Goal: Book appointment/travel/reservation

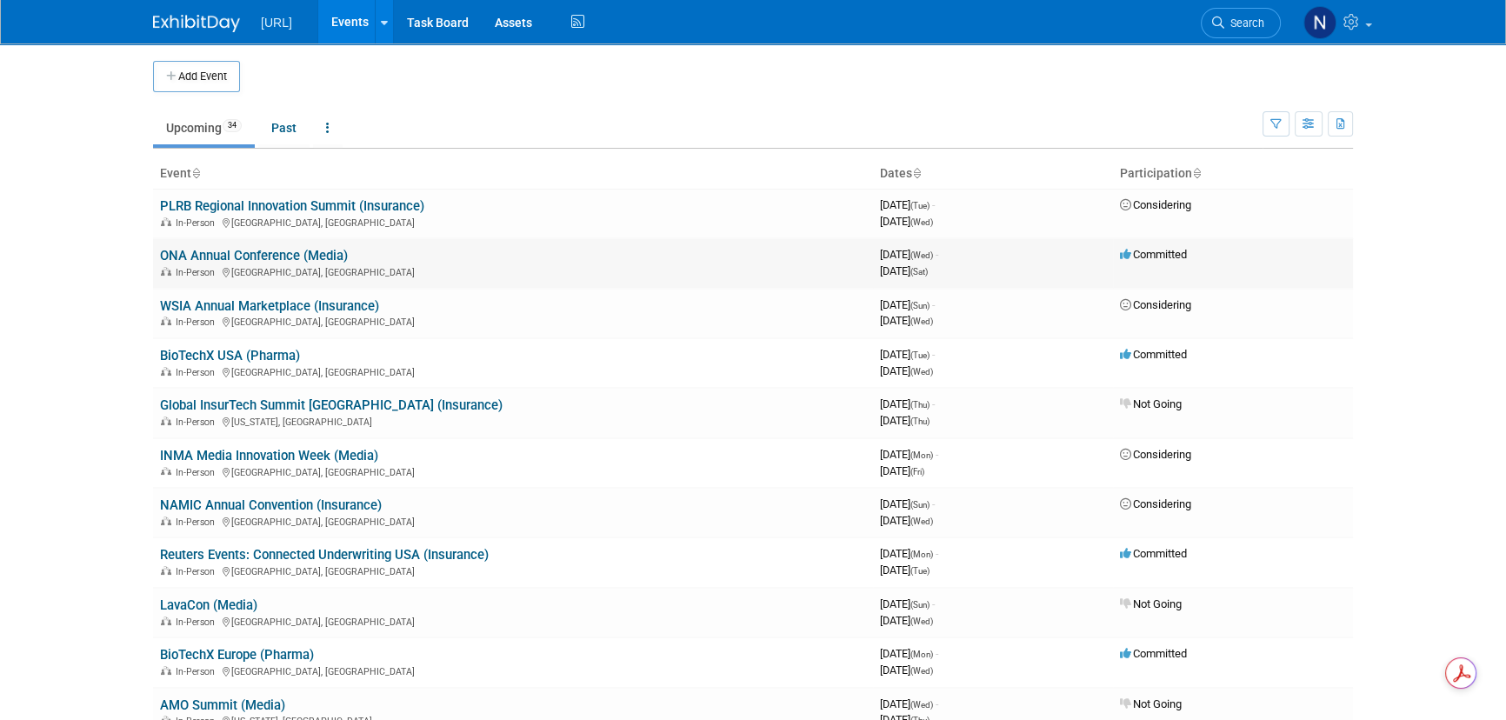
click at [264, 263] on td "ONA Annual Conference (Media) In-Person [GEOGRAPHIC_DATA], [GEOGRAPHIC_DATA]" at bounding box center [513, 263] width 720 height 50
click at [265, 248] on link "ONA Annual Conference (Media)" at bounding box center [254, 256] width 188 height 16
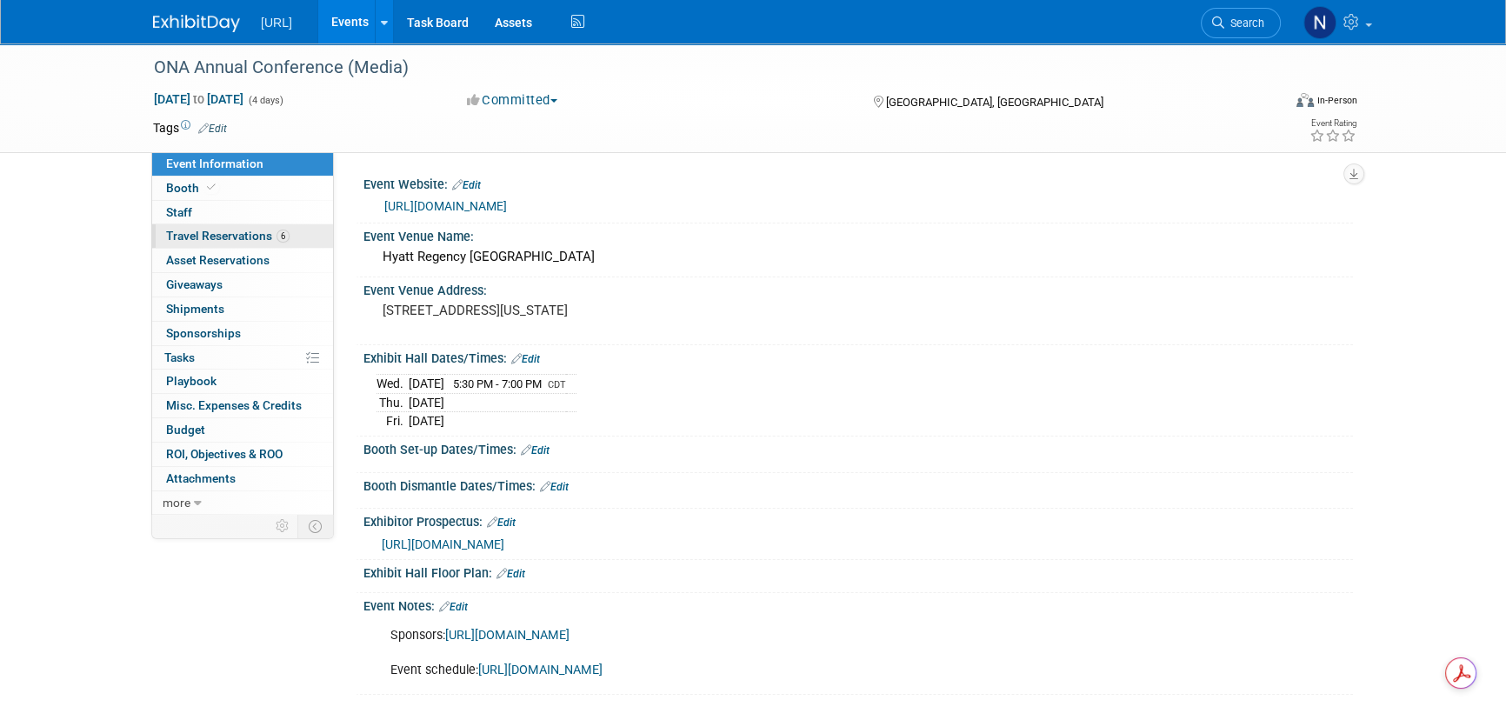
click at [244, 235] on span "Travel Reservations 6" at bounding box center [227, 236] width 123 height 14
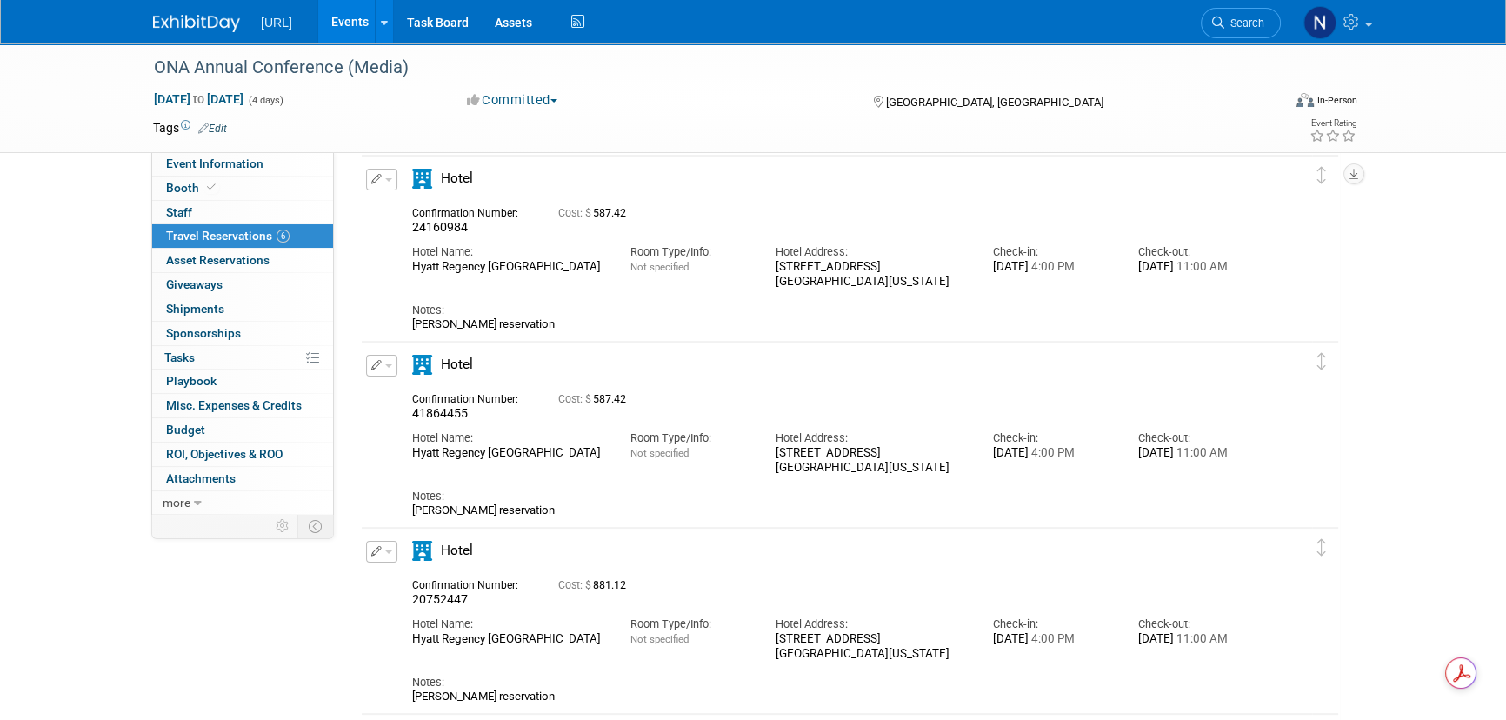
scroll to position [474, 0]
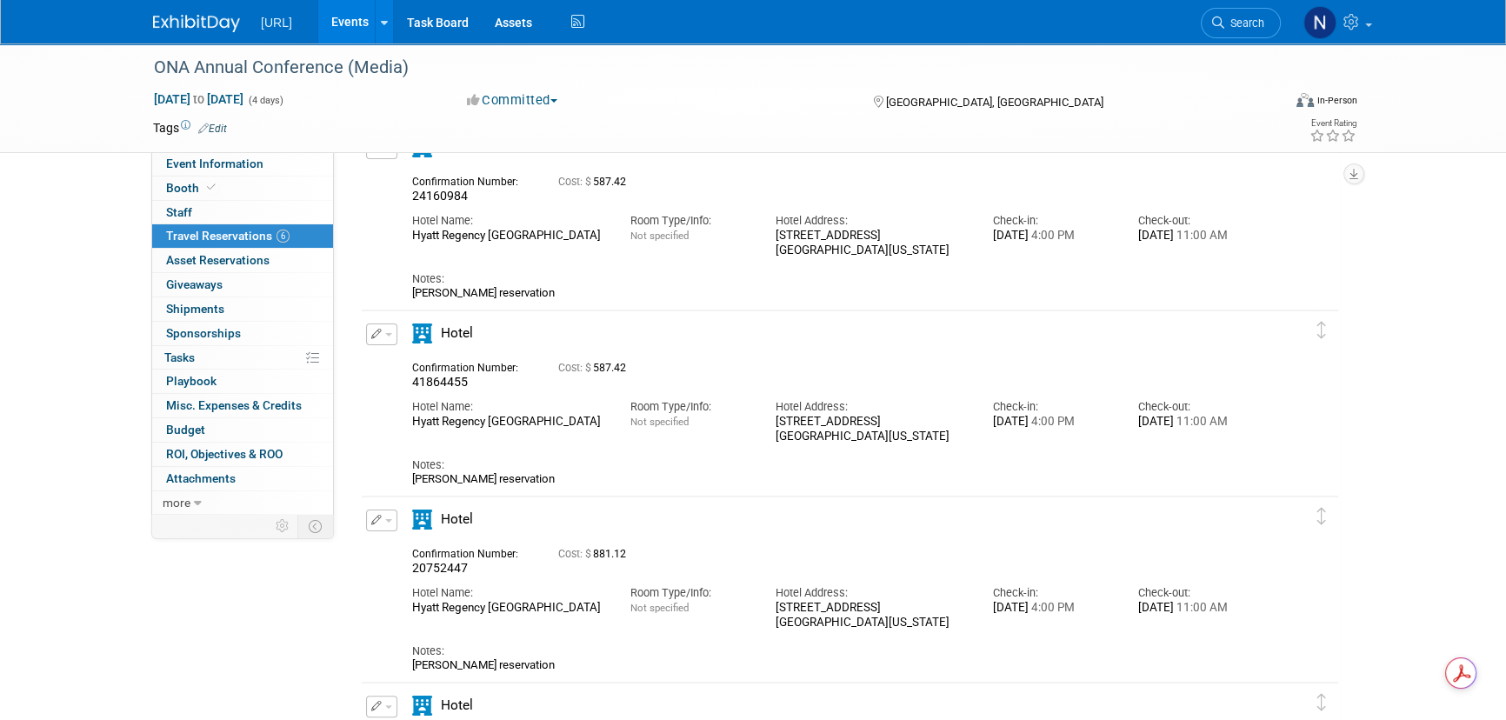
click at [380, 333] on icon "button" at bounding box center [376, 334] width 11 height 10
click at [398, 357] on button "Edit Reservation" at bounding box center [440, 364] width 147 height 25
select select "8"
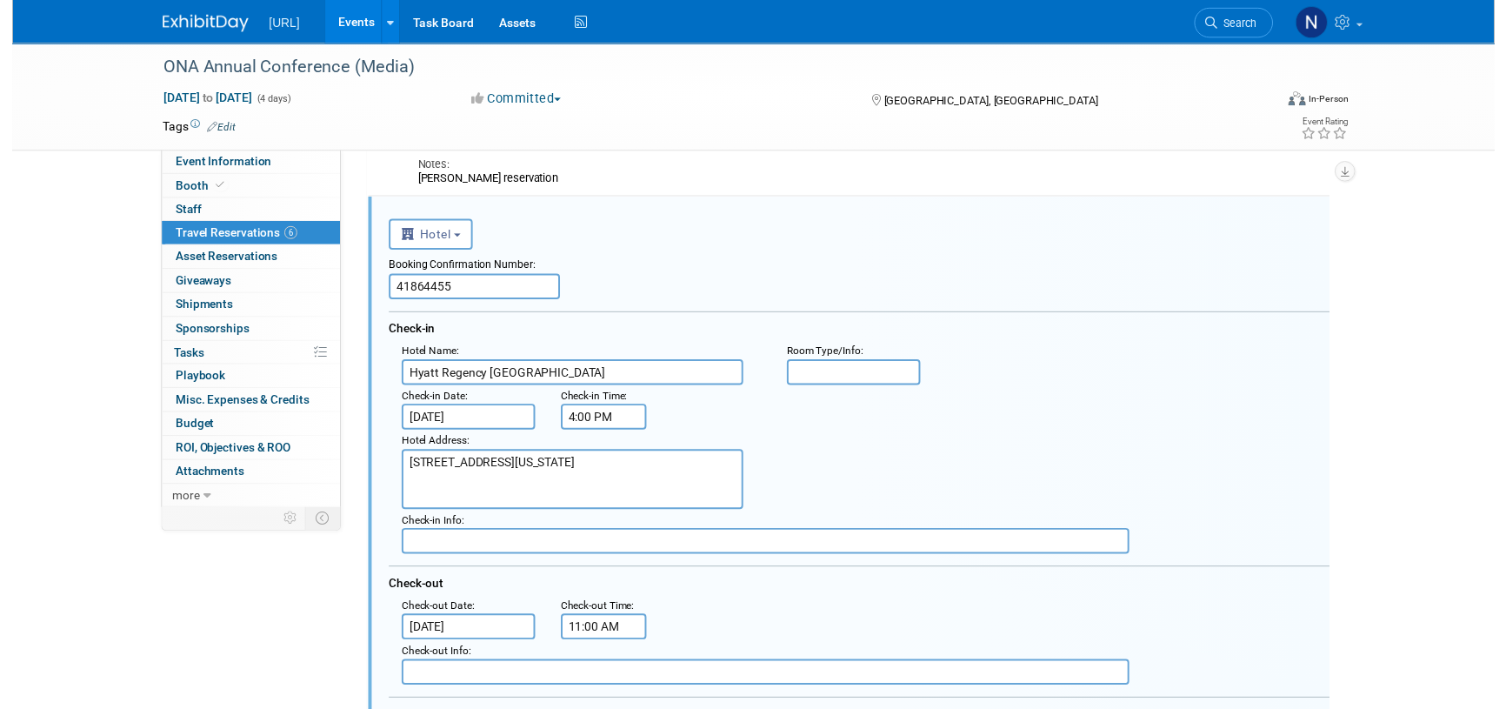
scroll to position [0, 0]
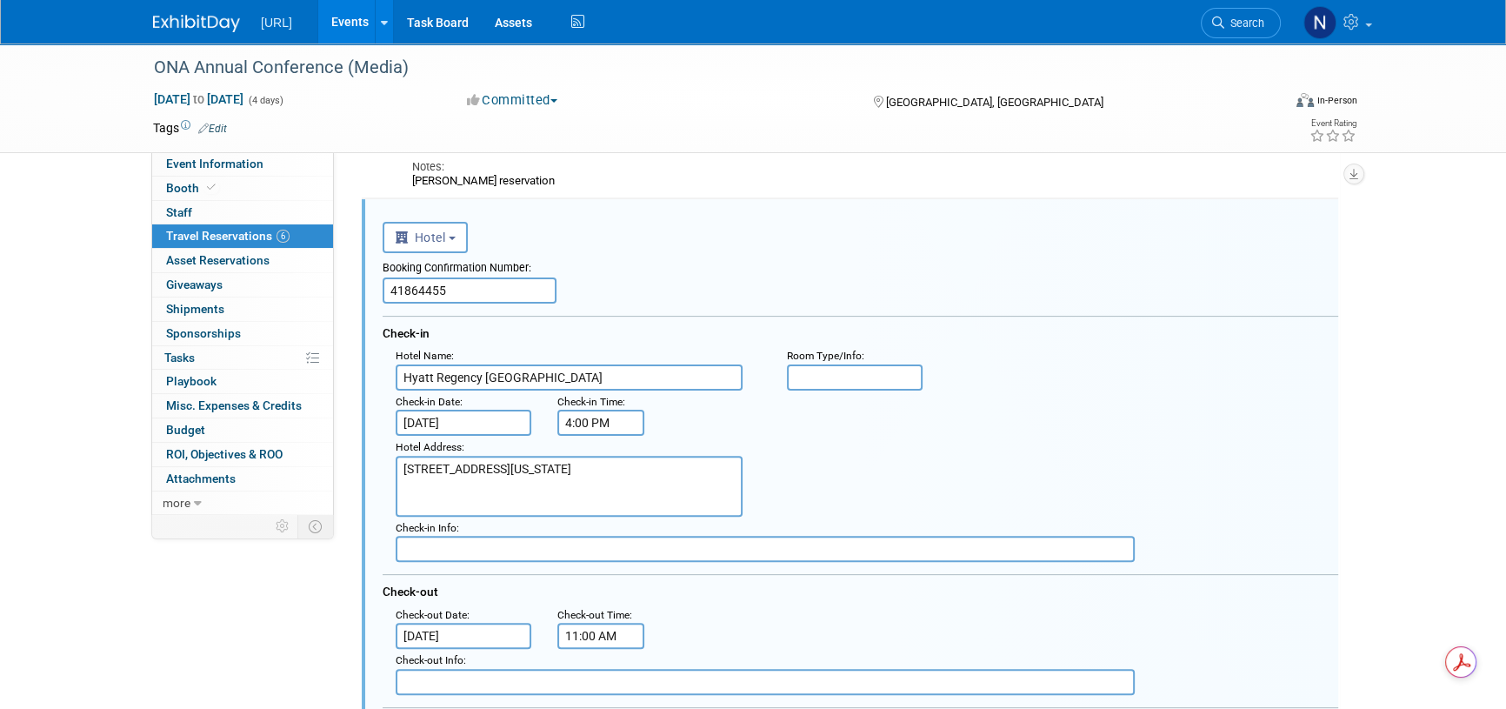
click at [478, 425] on input "Sep 10, 2025" at bounding box center [464, 423] width 136 height 26
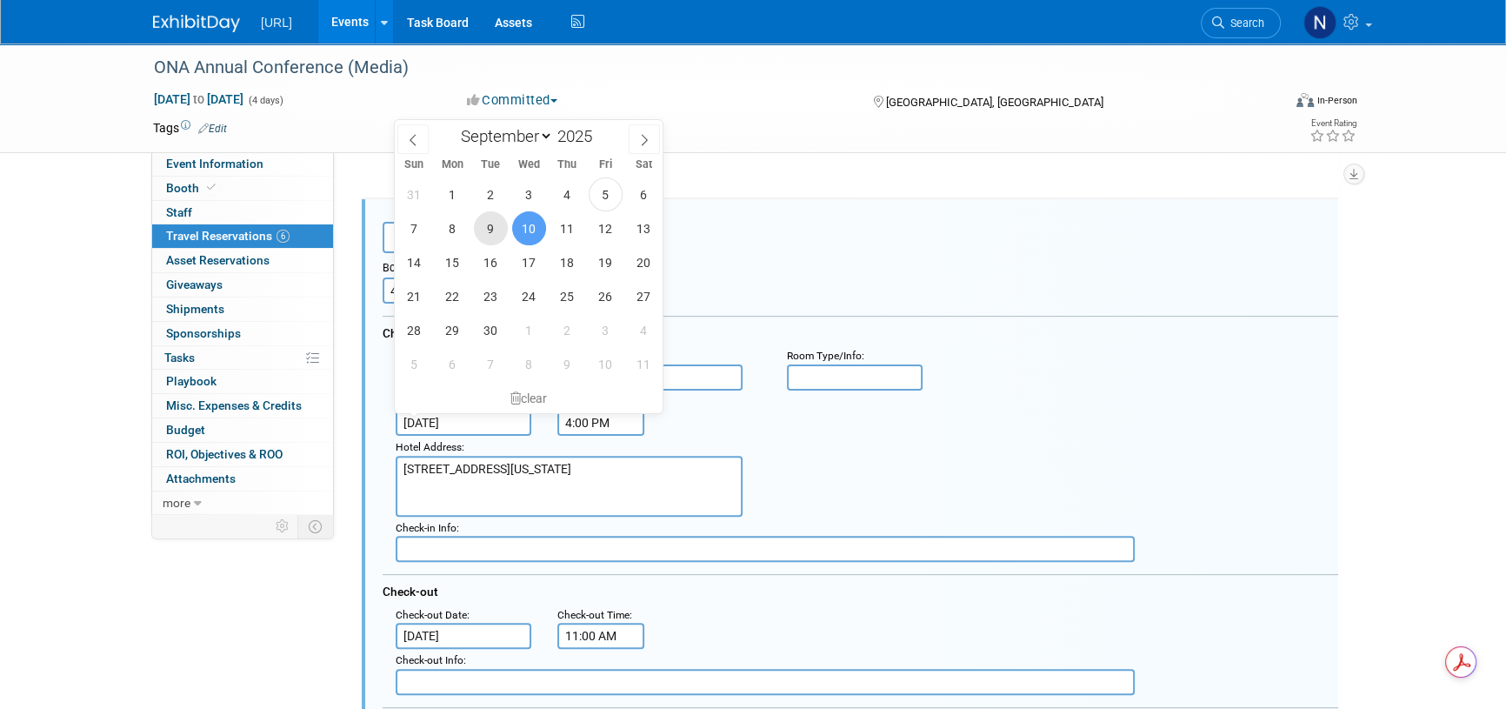
click at [491, 237] on span "9" at bounding box center [491, 228] width 34 height 34
type input "Sep 9, 2025"
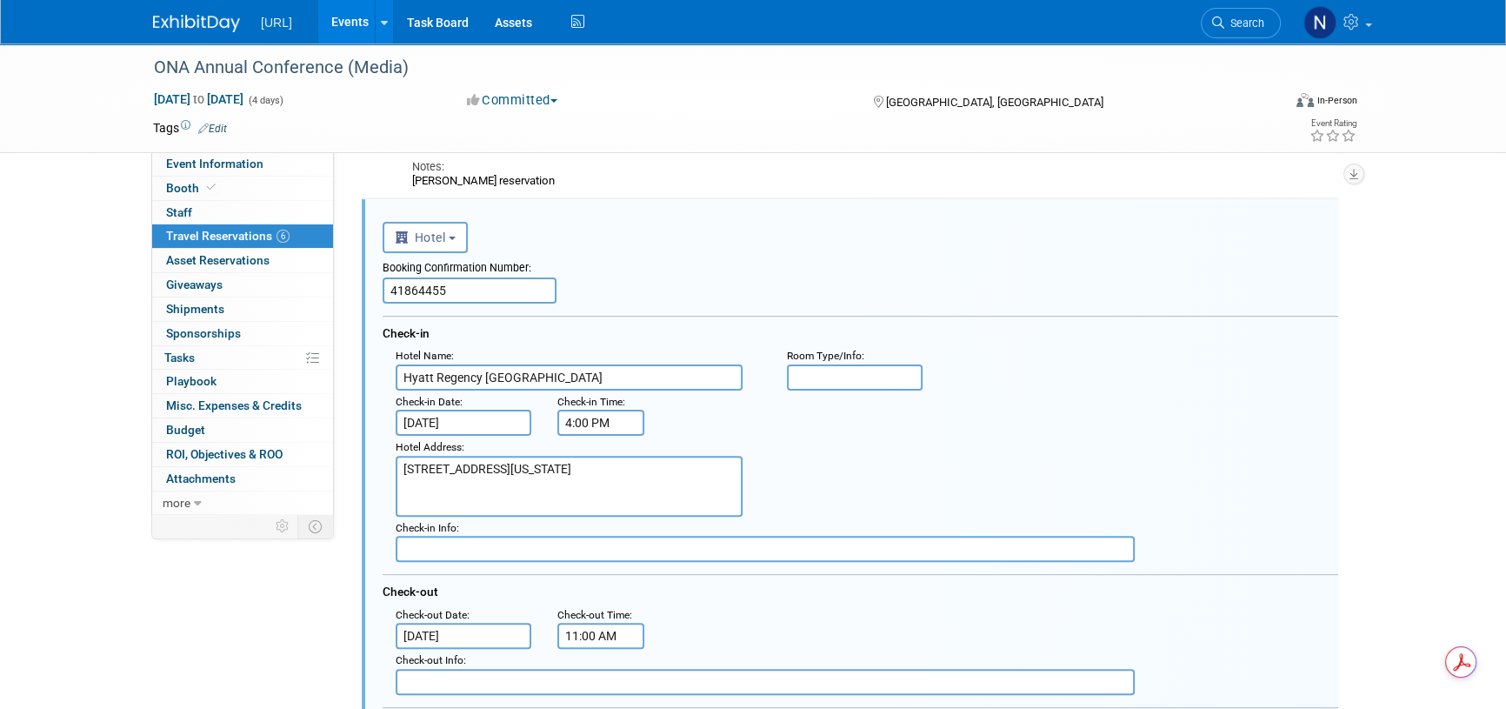
click at [858, 463] on div "Hotel Address : 601 Loyola Avenue New Orleans, Louisiana, 70113" at bounding box center [867, 476] width 969 height 81
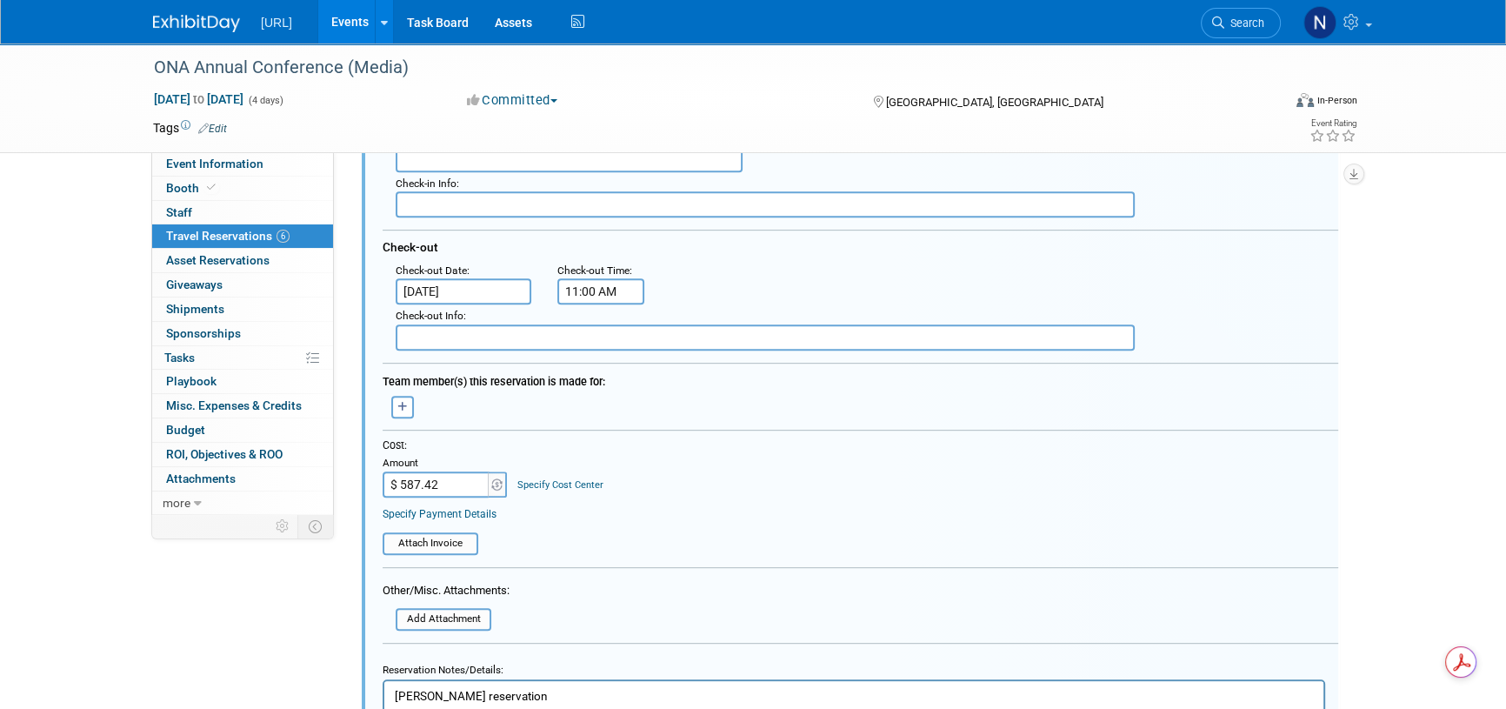
scroll to position [927, 0]
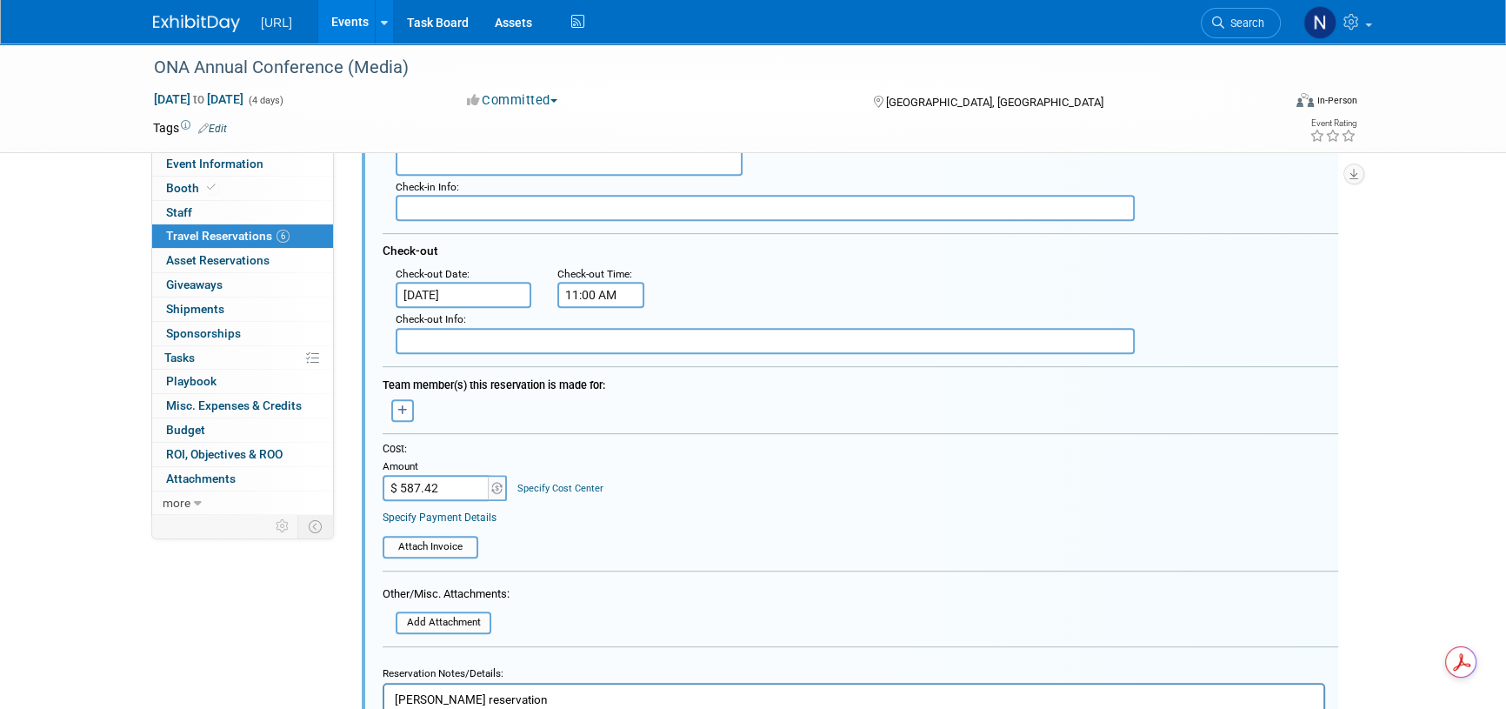
click at [435, 487] on input "$ 587.42" at bounding box center [437, 488] width 109 height 26
type input "$ 881.12"
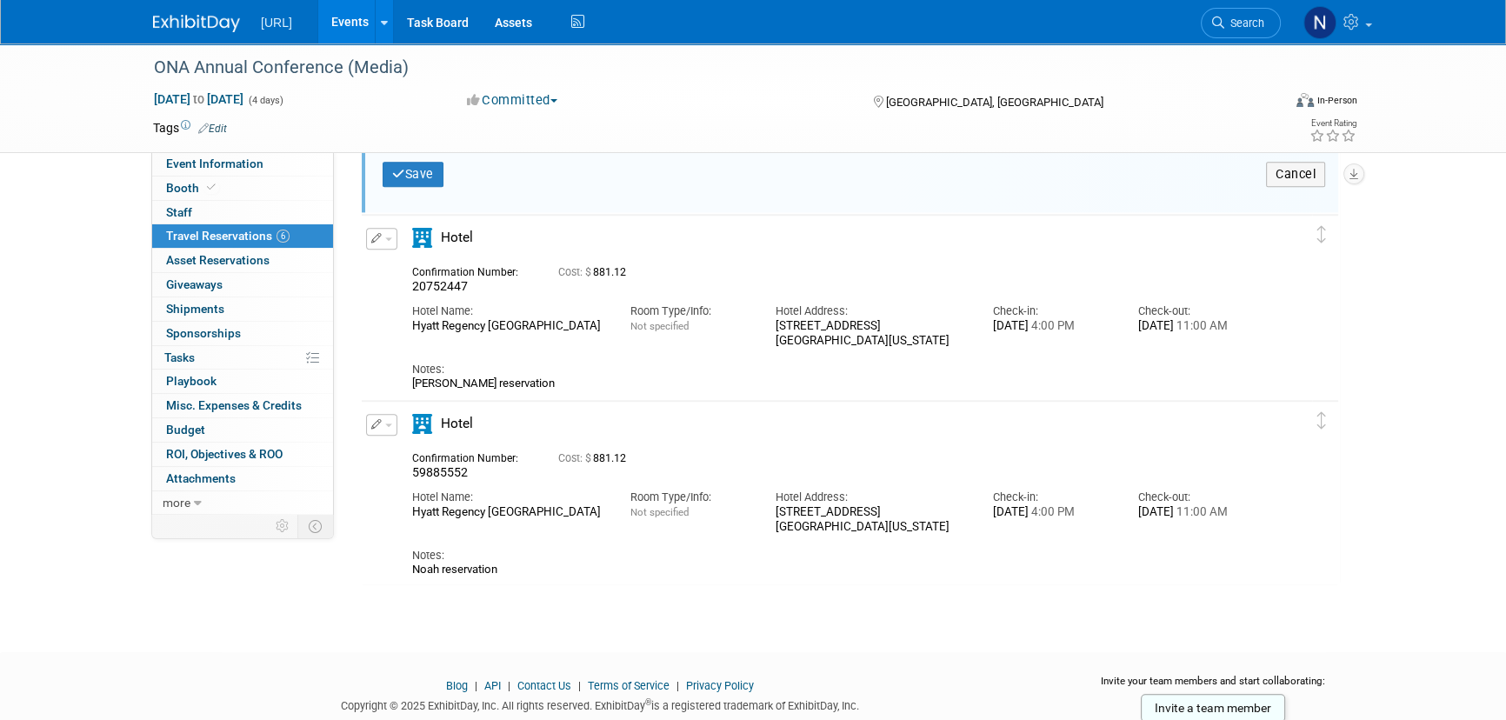
scroll to position [1480, 0]
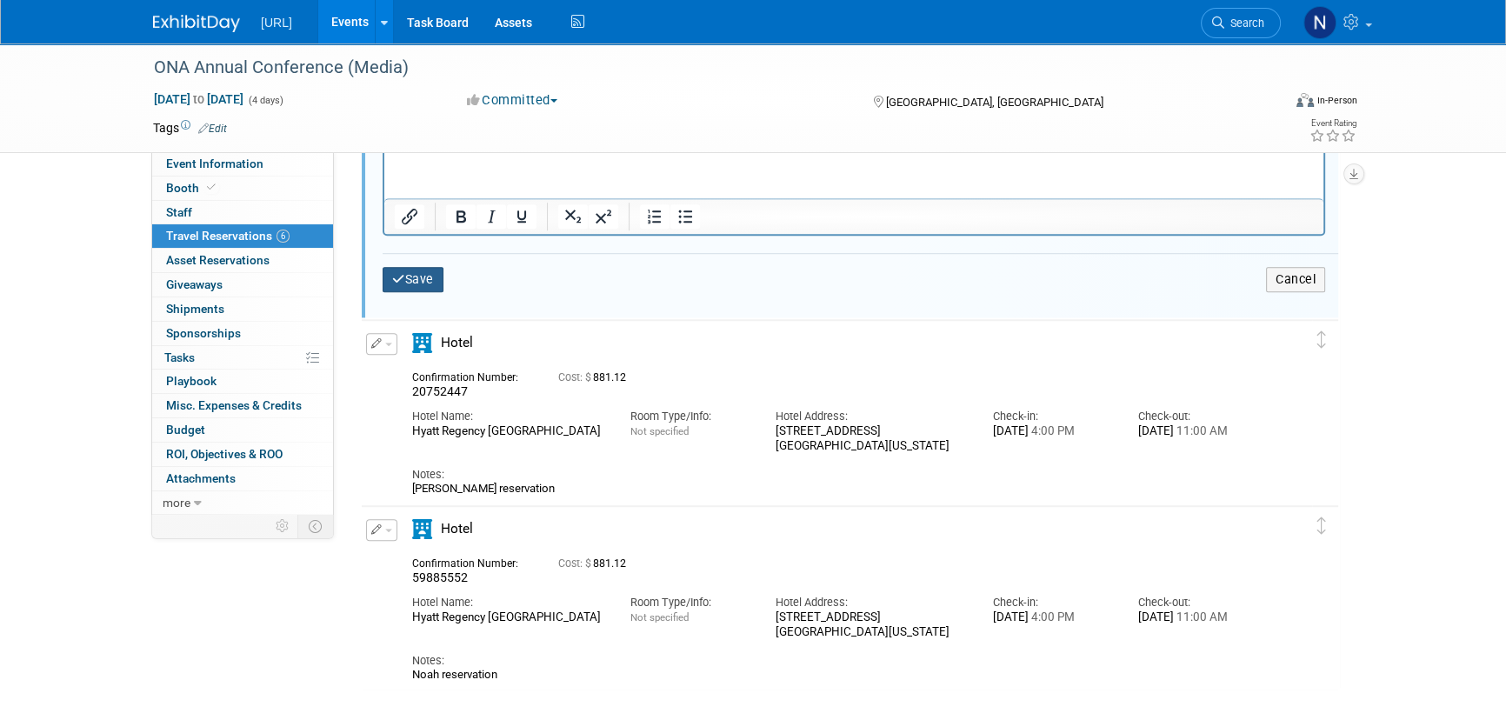
click at [426, 280] on button "Save" at bounding box center [413, 279] width 61 height 25
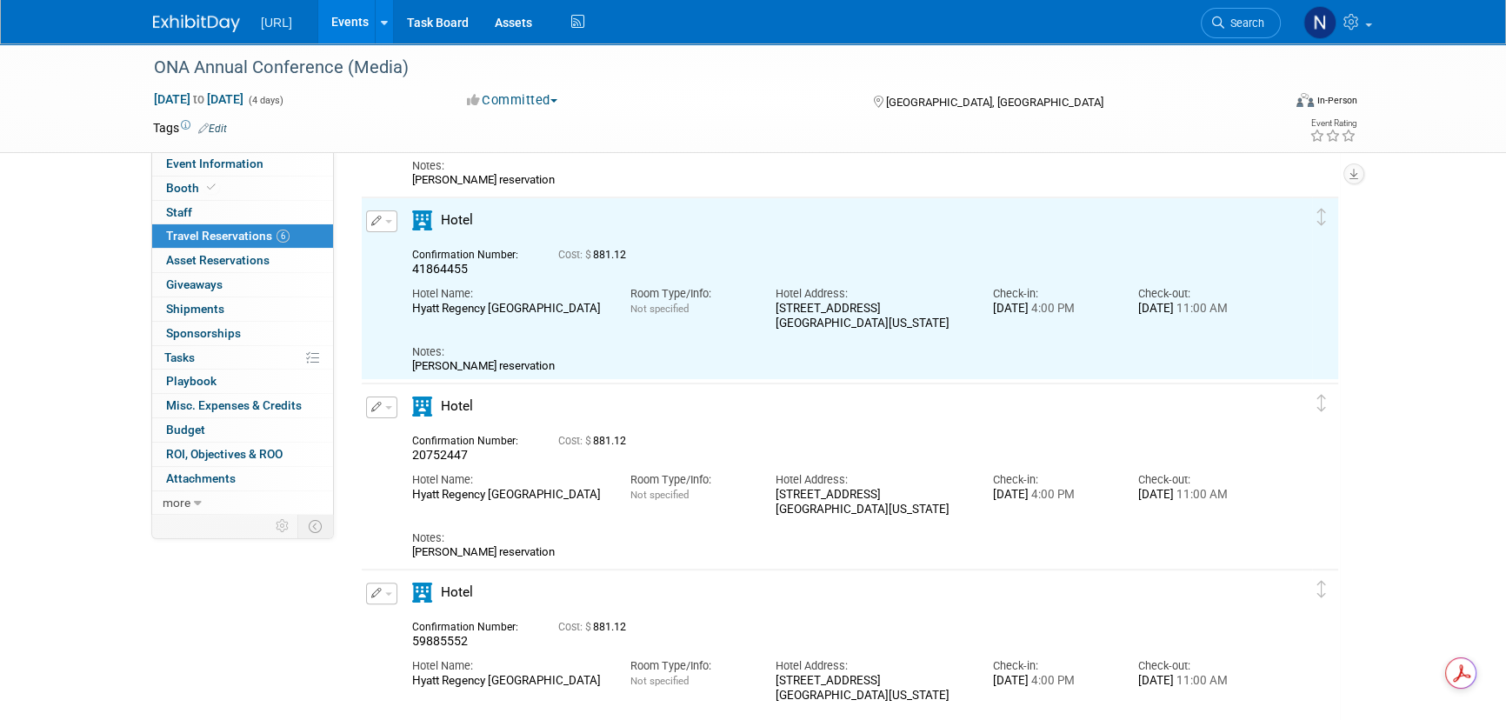
scroll to position [491, 0]
